Goal: Find specific page/section: Find specific page/section

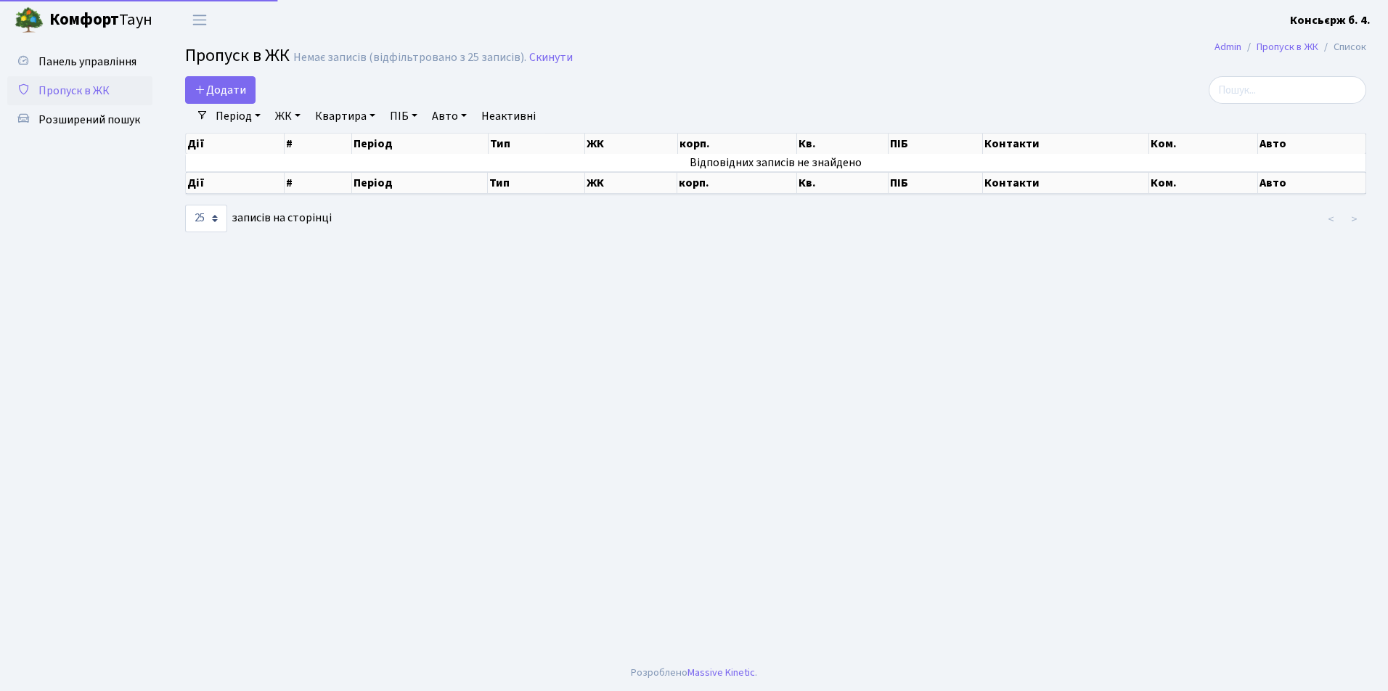
select select "25"
drag, startPoint x: 673, startPoint y: 362, endPoint x: 522, endPoint y: 345, distance: 152.6
click at [522, 345] on main "Admin Пропуск в ЖК Список Пропуск в ЖК Немає записів (відфільтровано з 25 запис…" at bounding box center [775, 348] width 1224 height 616
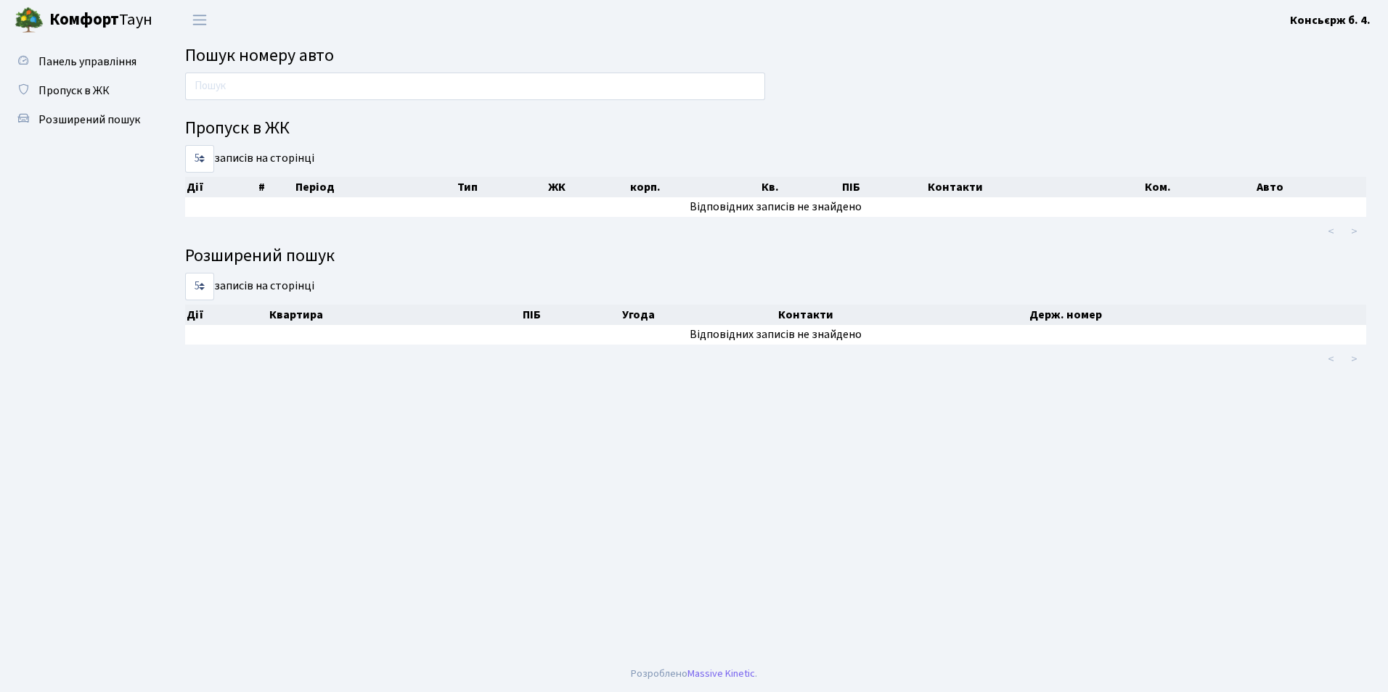
click at [106, 180] on ul "Панель управління Пропуск в ЖК Розширений пошук" at bounding box center [79, 348] width 145 height 602
click at [102, 88] on span "Пропуск в ЖК" at bounding box center [73, 91] width 71 height 16
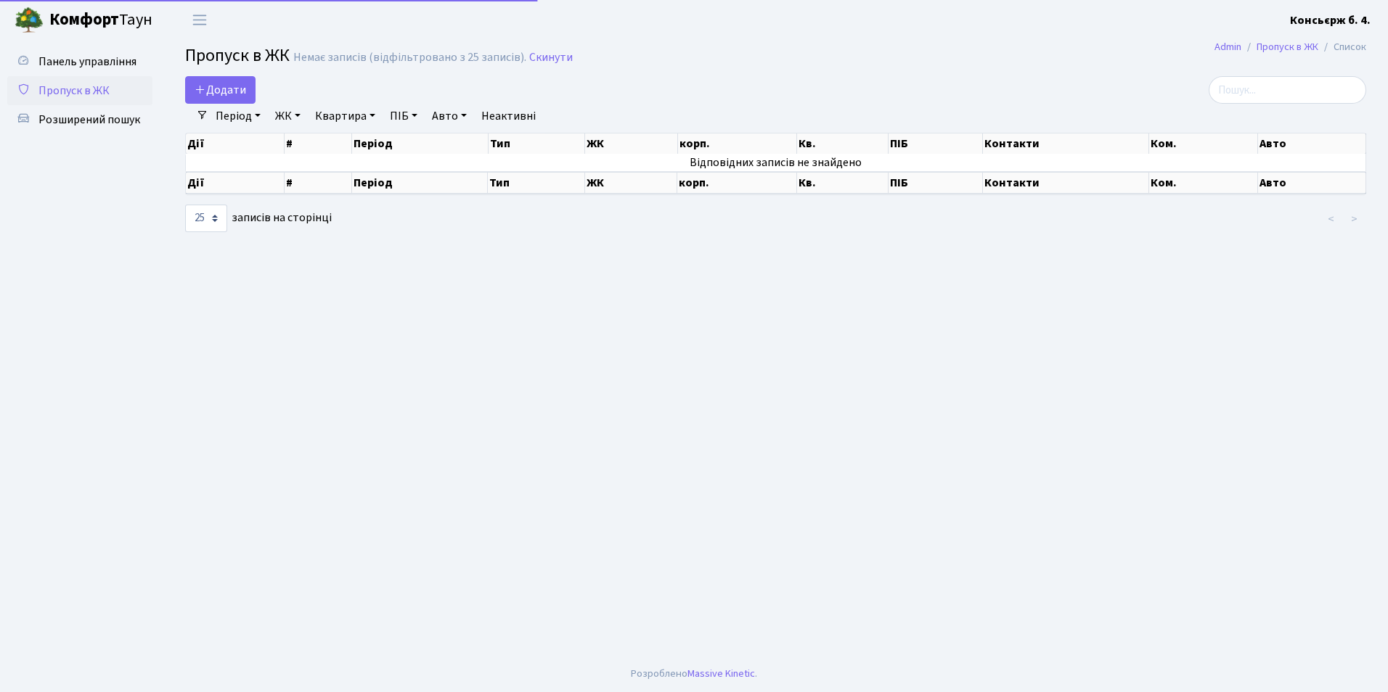
select select "25"
